Goal: Book appointment/travel/reservation

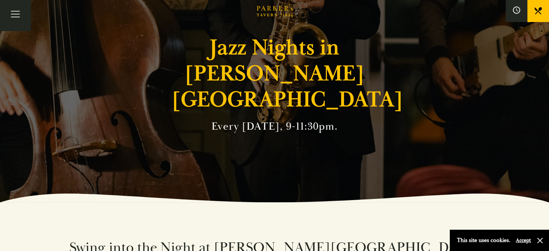
scroll to position [36, 0]
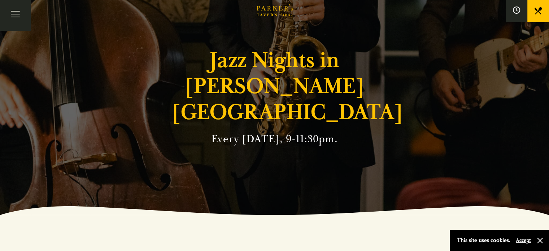
click at [0, 0] on link "BOOK" at bounding box center [0, 0] width 0 height 0
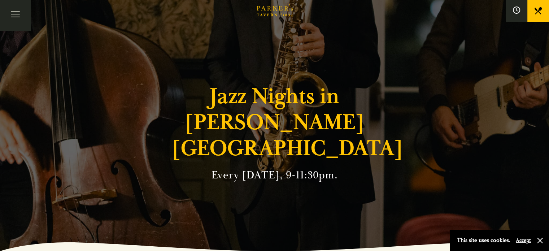
click at [0, 0] on link "BOOK" at bounding box center [0, 0] width 0 height 0
